Goal: Transaction & Acquisition: Purchase product/service

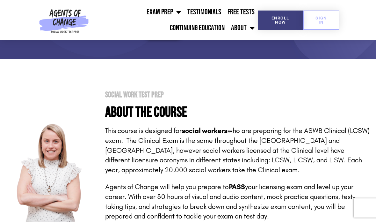
scroll to position [87, 0]
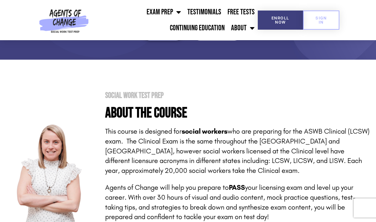
click at [256, 9] on link "Free Tests" at bounding box center [240, 12] width 33 height 16
click at [197, 30] on link "Continuing Education" at bounding box center [197, 28] width 61 height 16
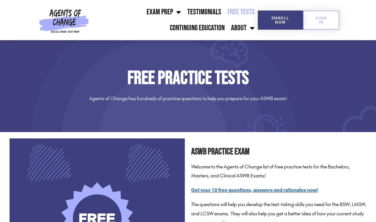
click at [212, 14] on link "Testimonials" at bounding box center [204, 12] width 40 height 16
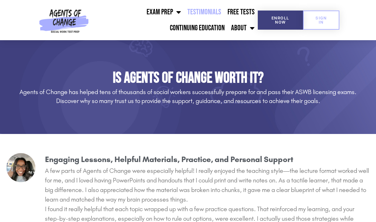
click at [242, 24] on link "About" at bounding box center [243, 28] width 30 height 16
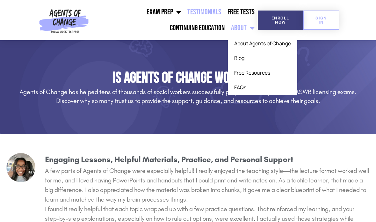
click at [336, 34] on div "SIGN IN" at bounding box center [321, 20] width 36 height 40
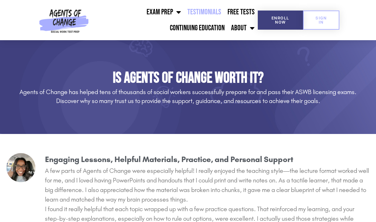
click at [282, 13] on link "Enroll Now" at bounding box center [281, 20] width 46 height 19
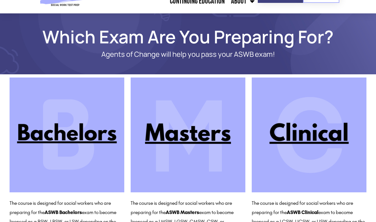
scroll to position [33, 0]
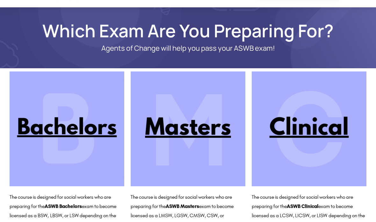
click at [319, 125] on img at bounding box center [309, 128] width 115 height 115
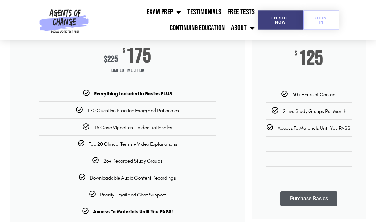
scroll to position [108, 0]
